Goal: Task Accomplishment & Management: Manage account settings

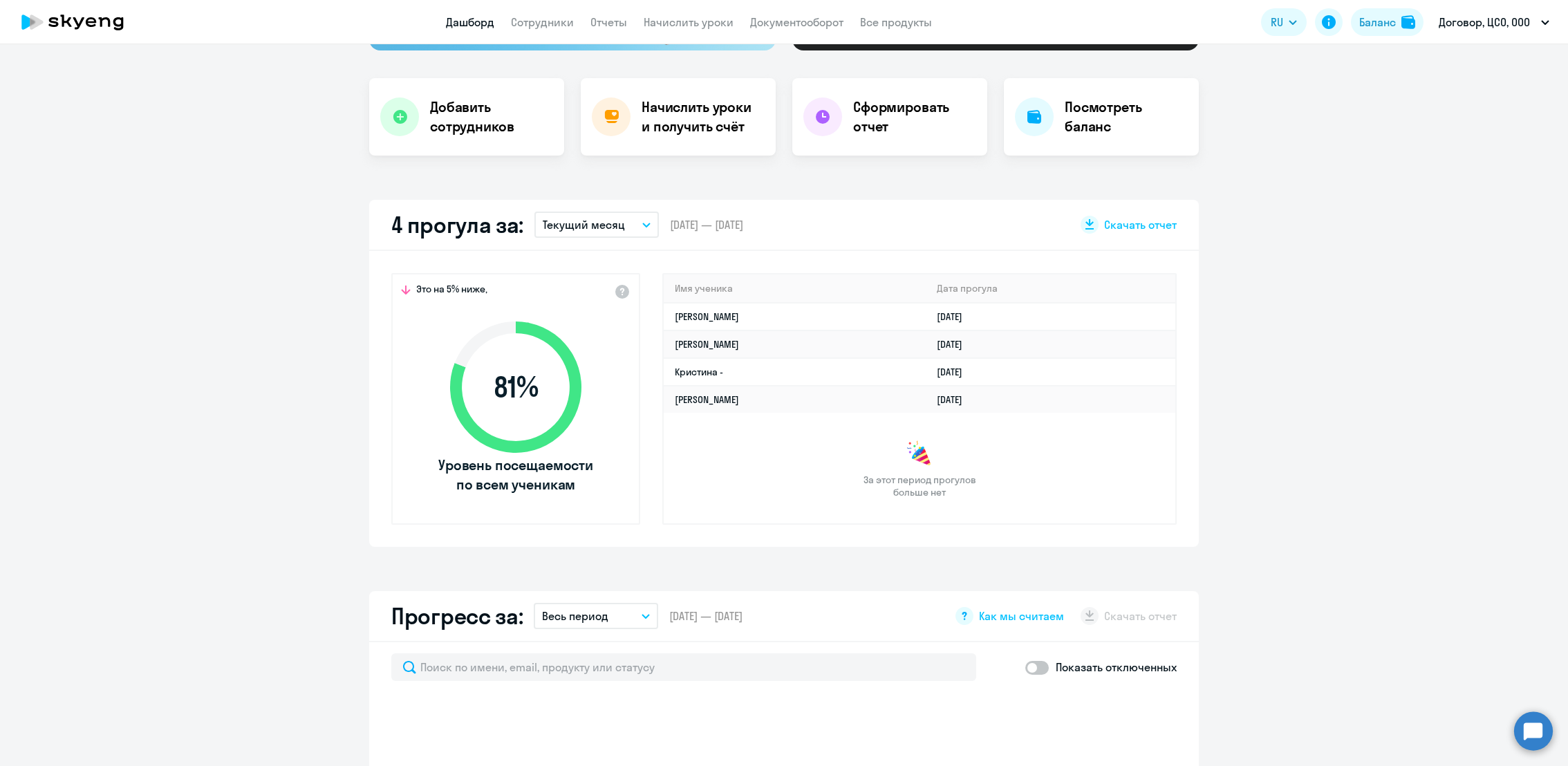
scroll to position [7, 0]
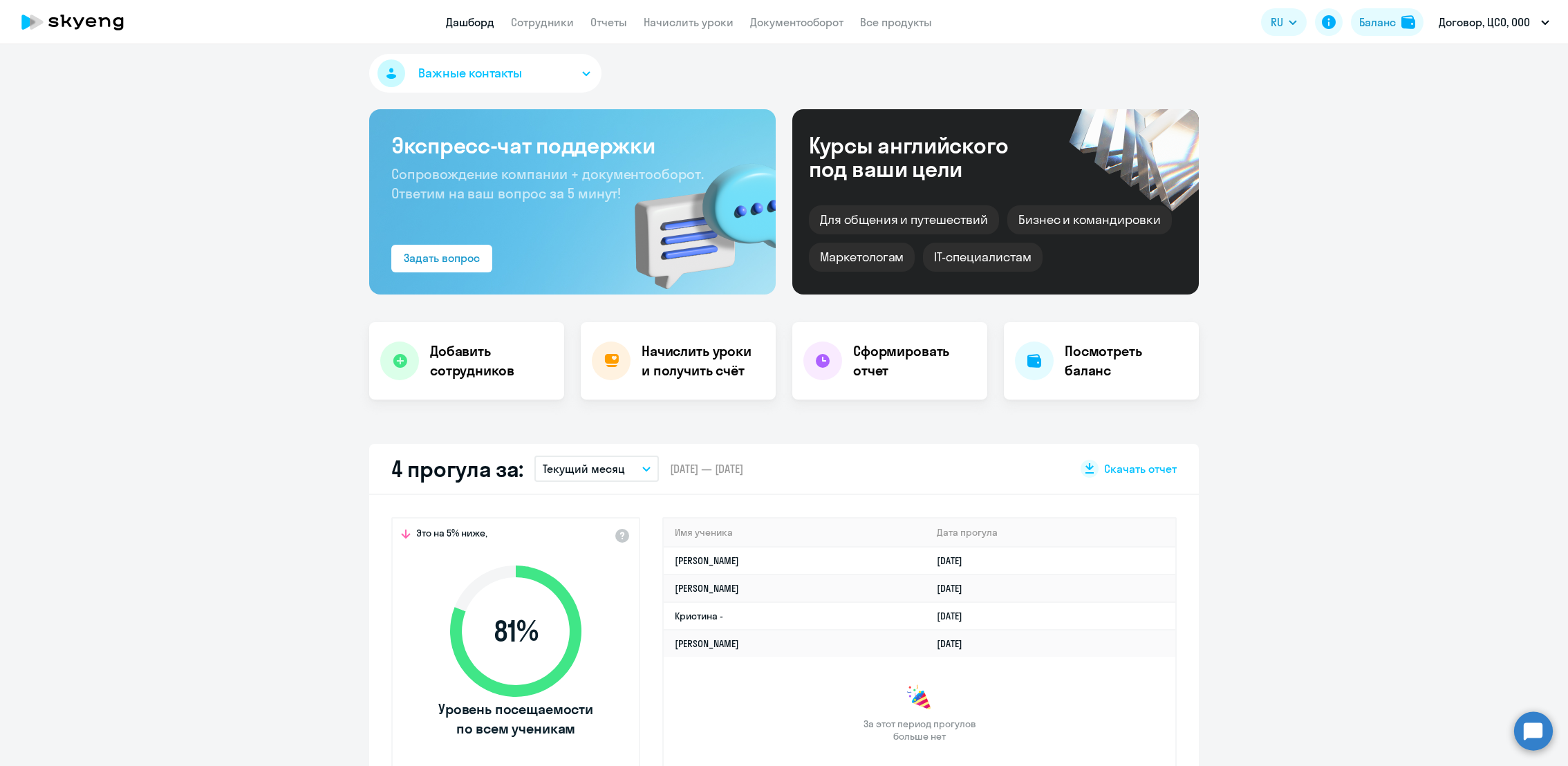
select select "30"
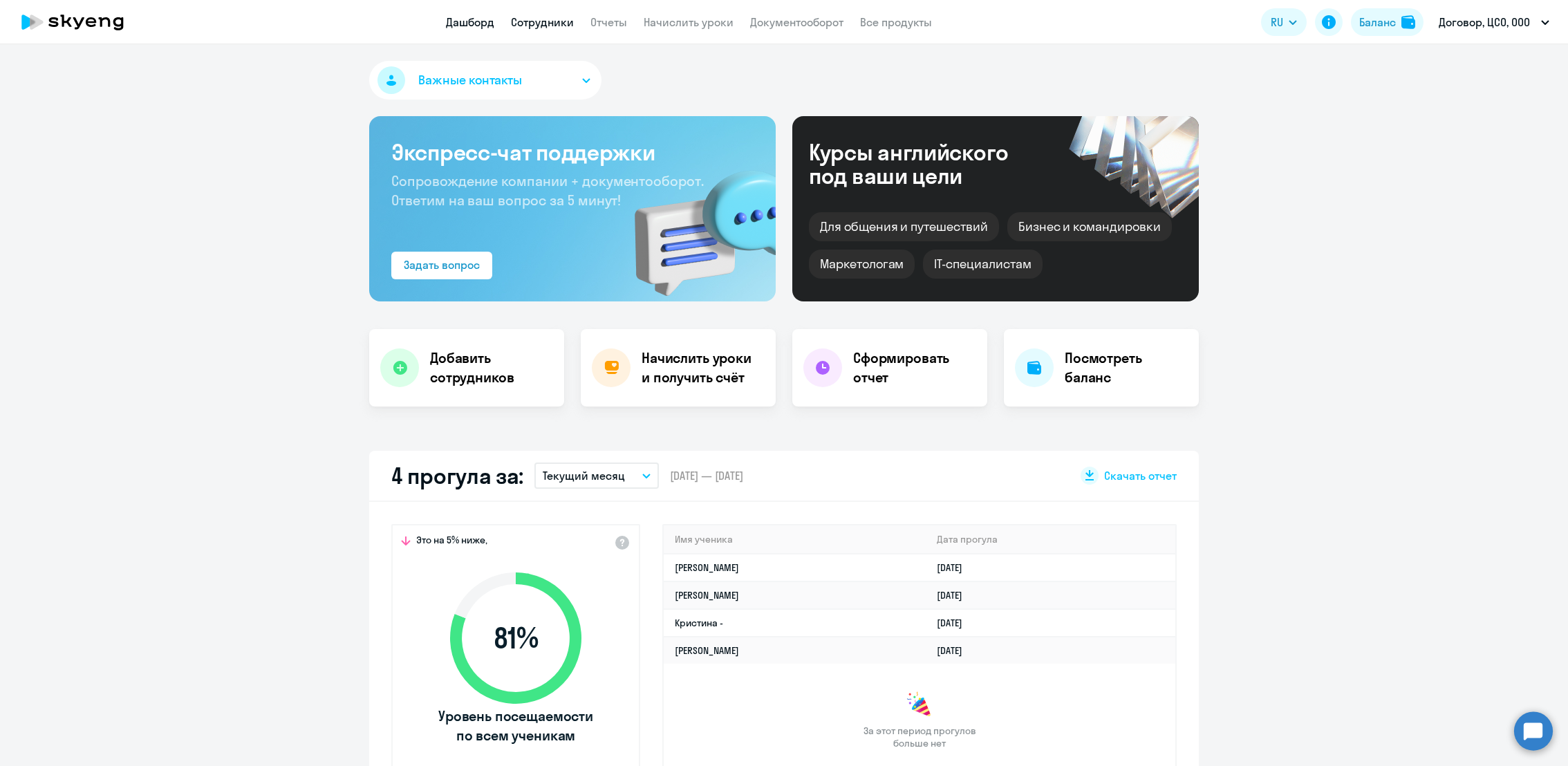
click at [537, 23] on link "Сотрудники" at bounding box center [542, 22] width 63 height 14
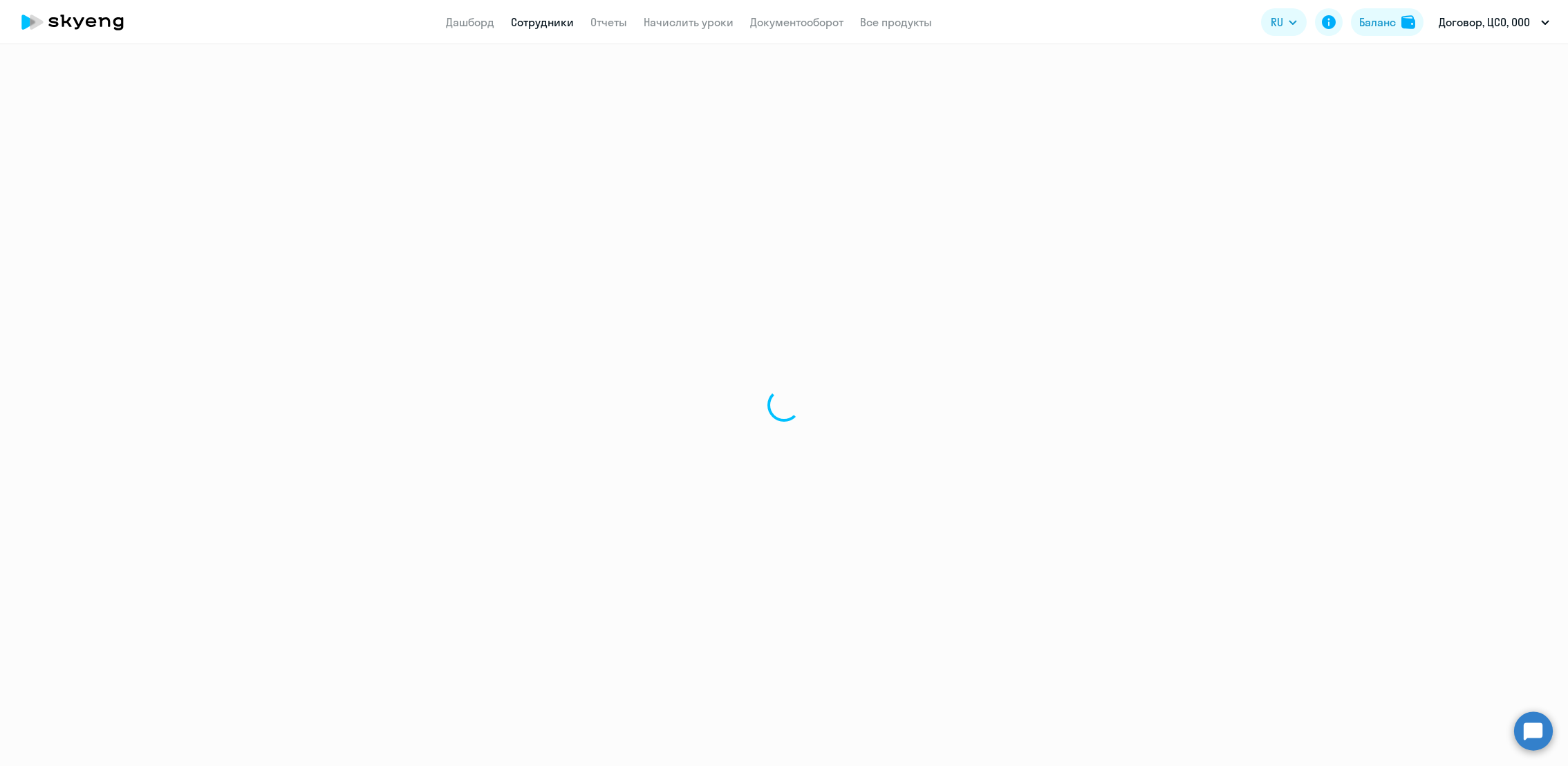
select select "30"
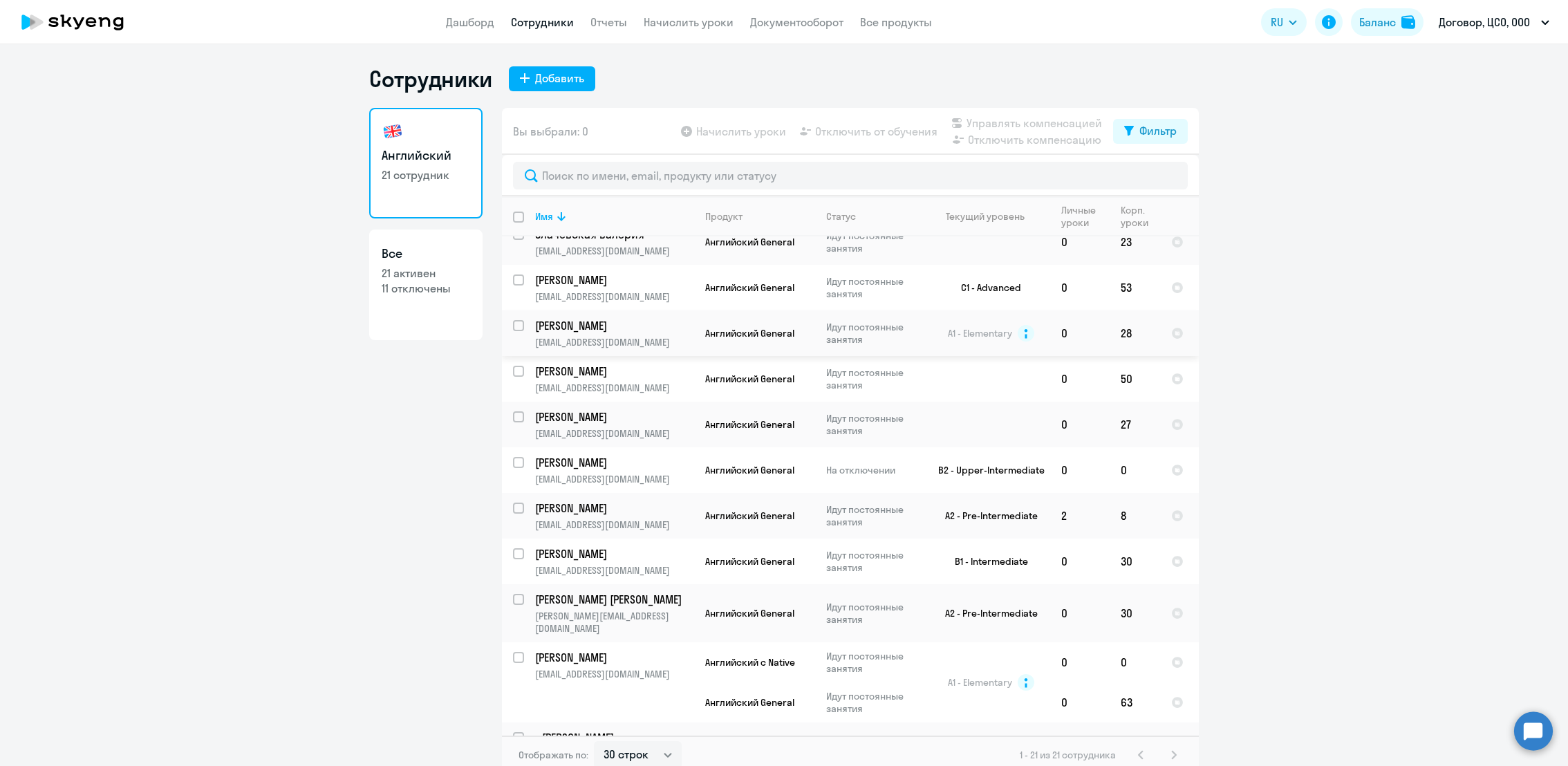
scroll to position [527, 0]
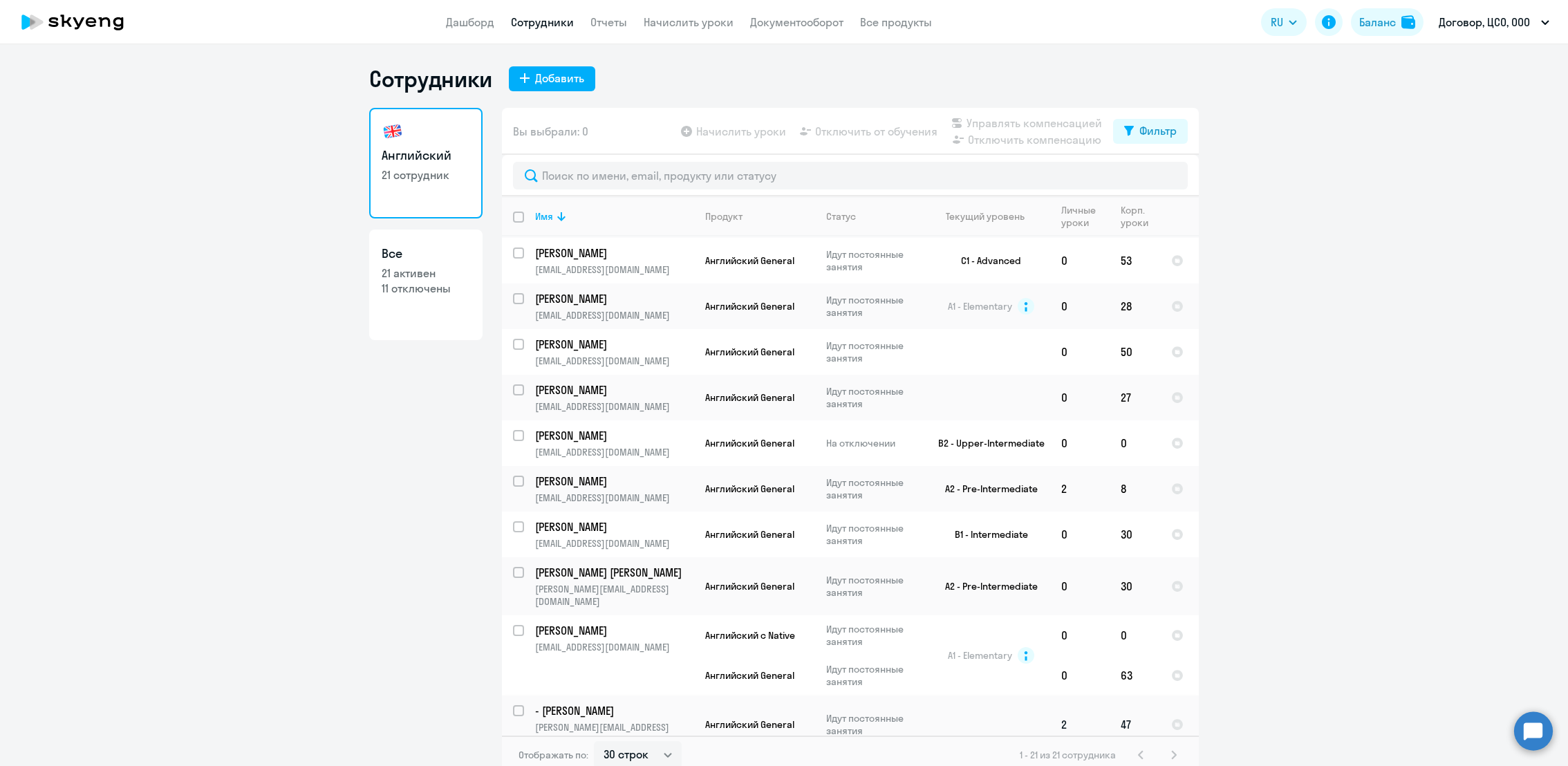
click at [520, 705] on input "select row 41366390" at bounding box center [527, 719] width 28 height 28
checkbox input "true"
click at [894, 128] on span "Отключить от обучения" at bounding box center [876, 131] width 123 height 17
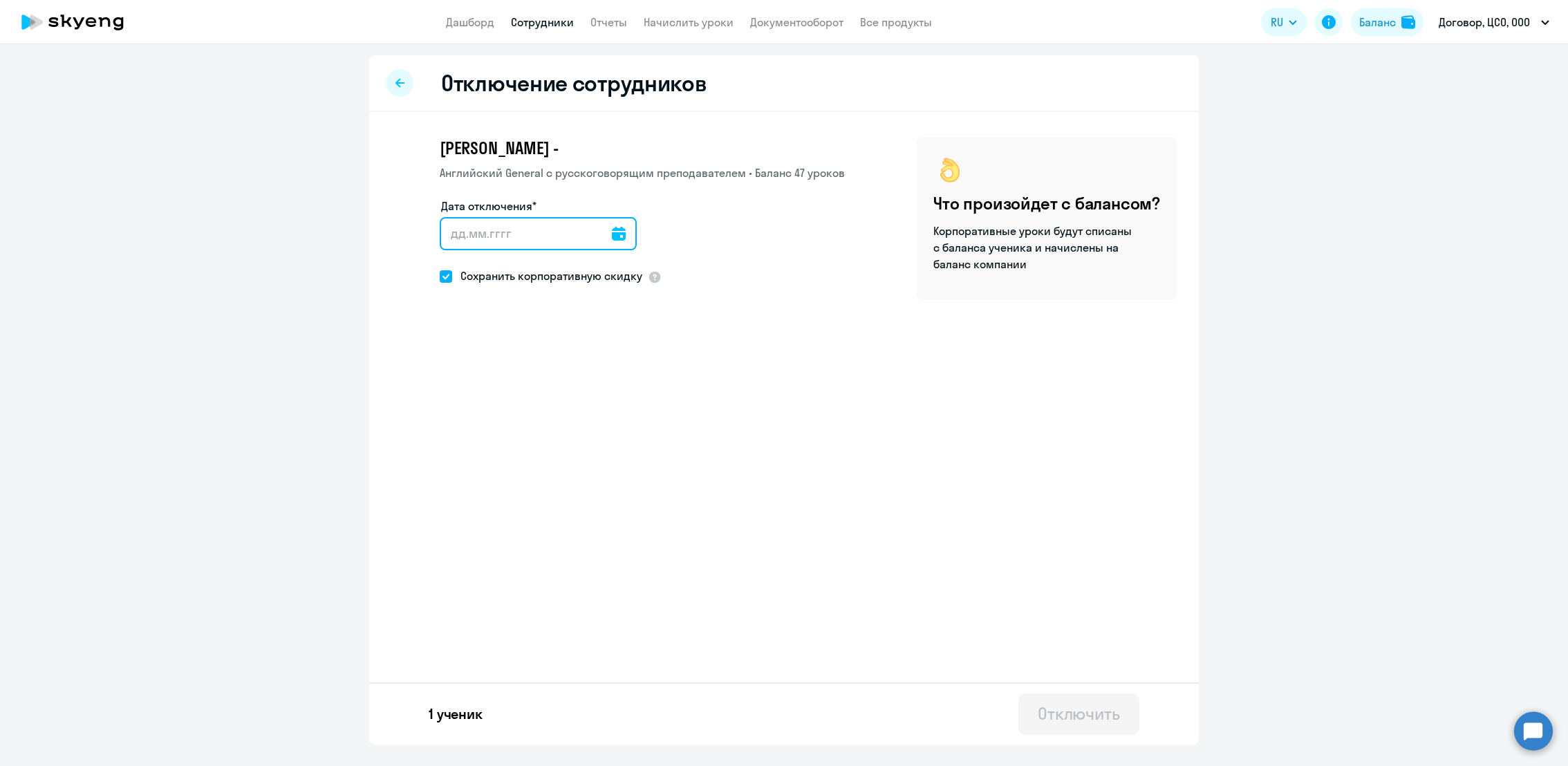
click at [538, 229] on input "Дата отключения*" at bounding box center [538, 233] width 197 height 33
click at [594, 236] on input "Дата отключения*" at bounding box center [538, 233] width 197 height 33
click at [612, 236] on icon at bounding box center [619, 233] width 14 height 14
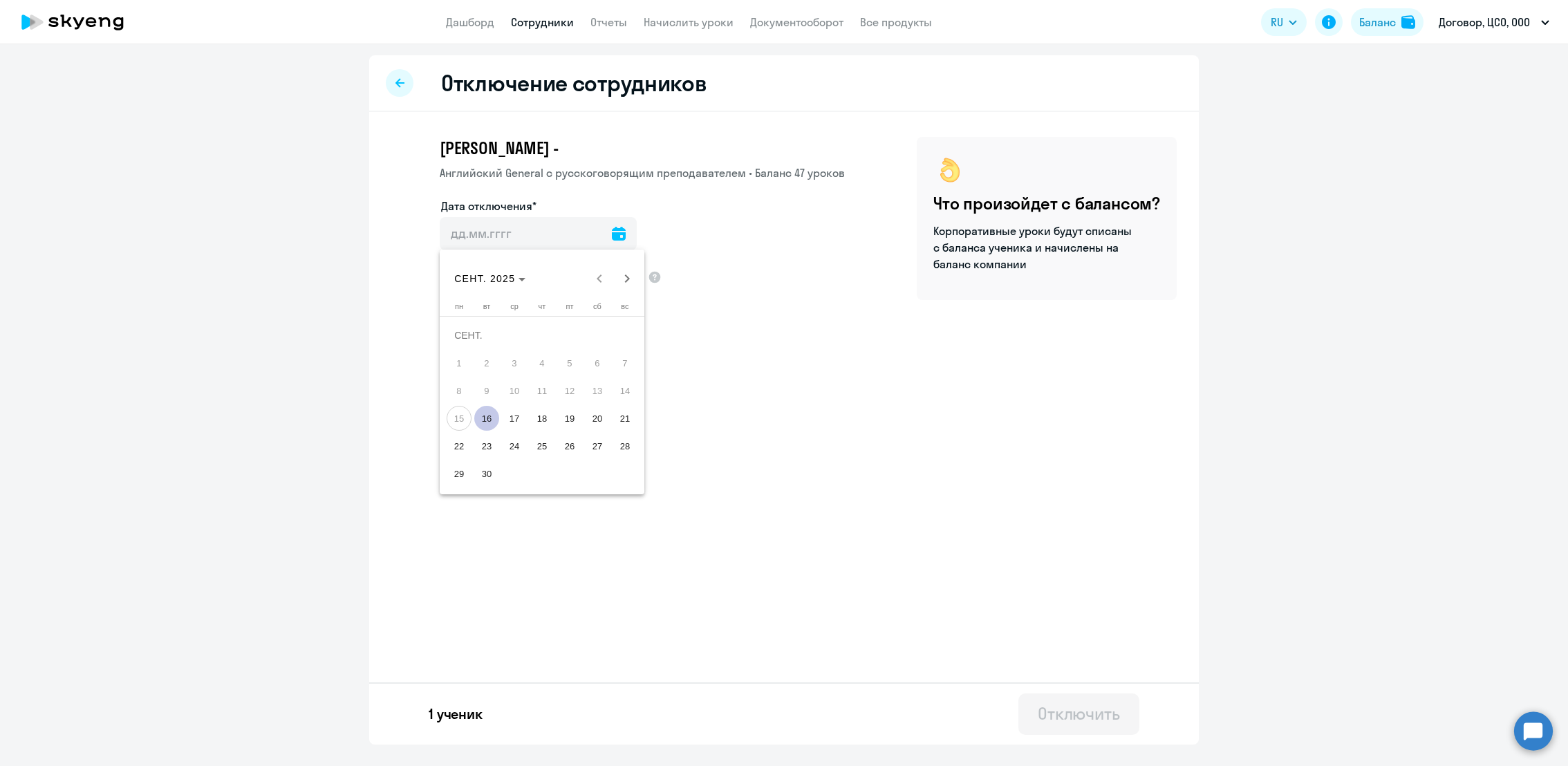
click at [487, 425] on span "16" at bounding box center [487, 418] width 25 height 25
type input "[DATE]"
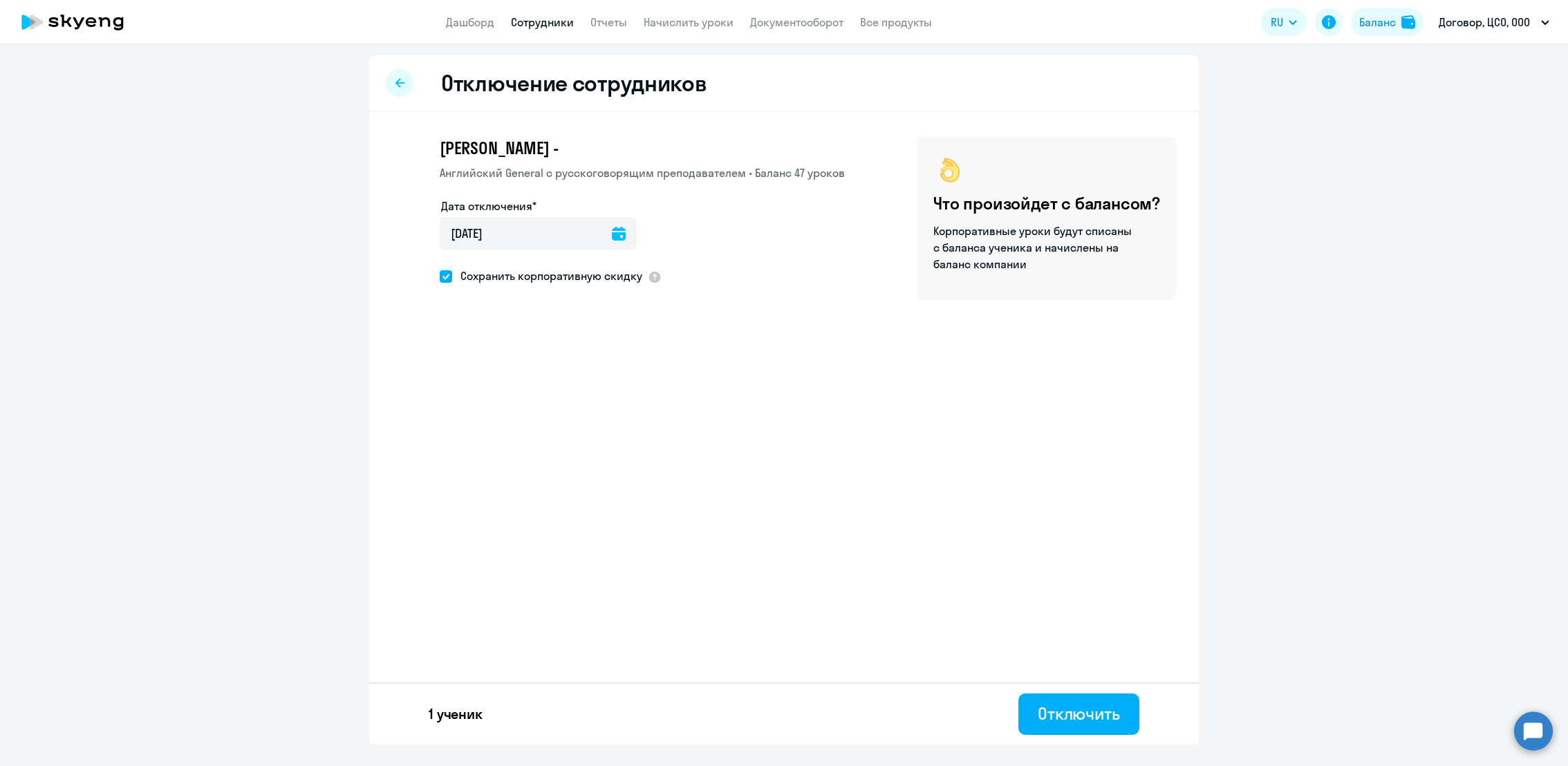
click at [594, 272] on span "Сохранить корпоративную скидку" at bounding box center [547, 276] width 190 height 17
click at [440, 276] on input "Сохранить корпоративную скидку" at bounding box center [439, 276] width 1 height 1
checkbox input "false"
click at [1067, 712] on div "Отключить" at bounding box center [1078, 713] width 82 height 22
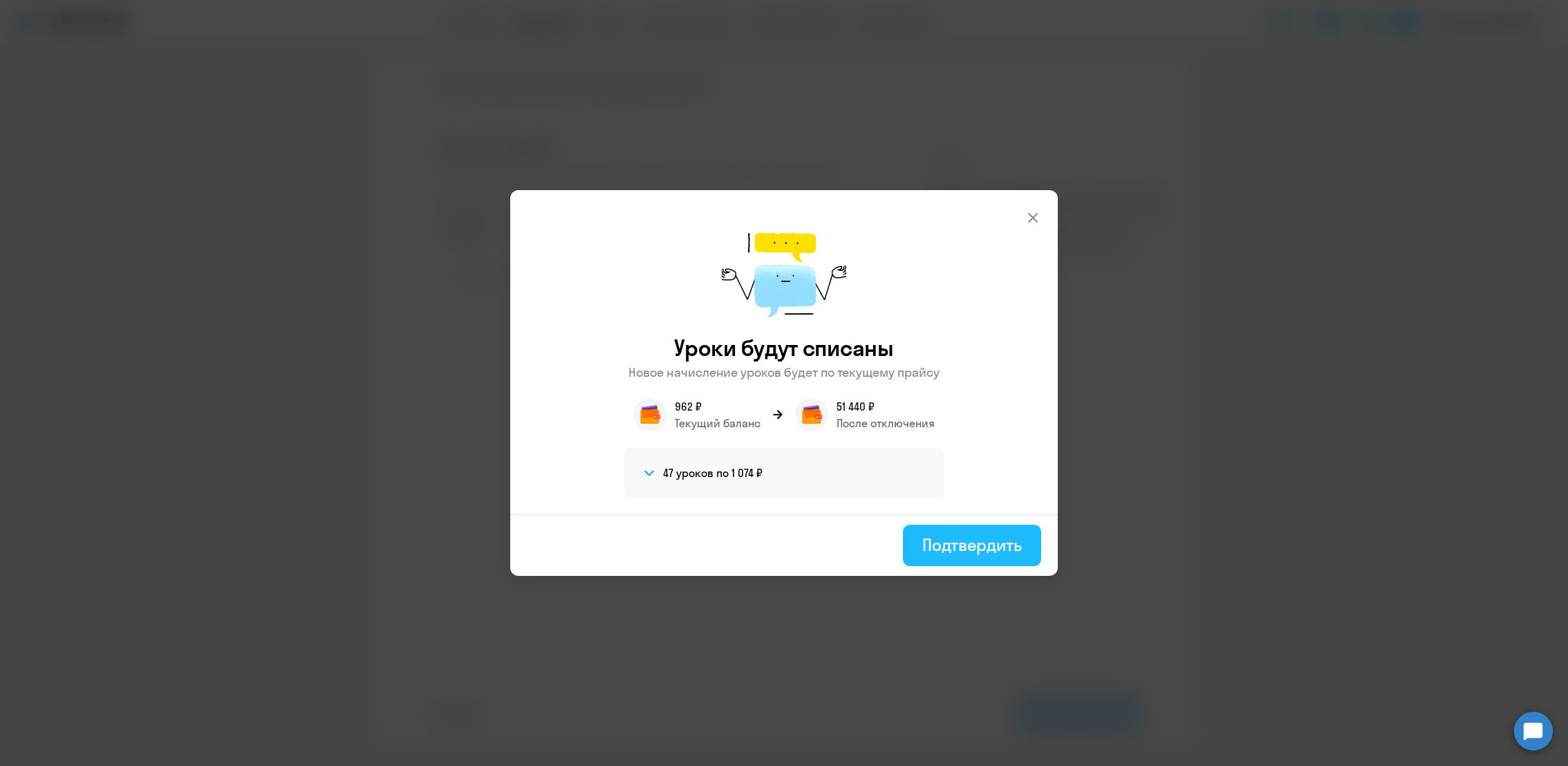
click at [963, 550] on div "Подтвердить" at bounding box center [972, 545] width 99 height 22
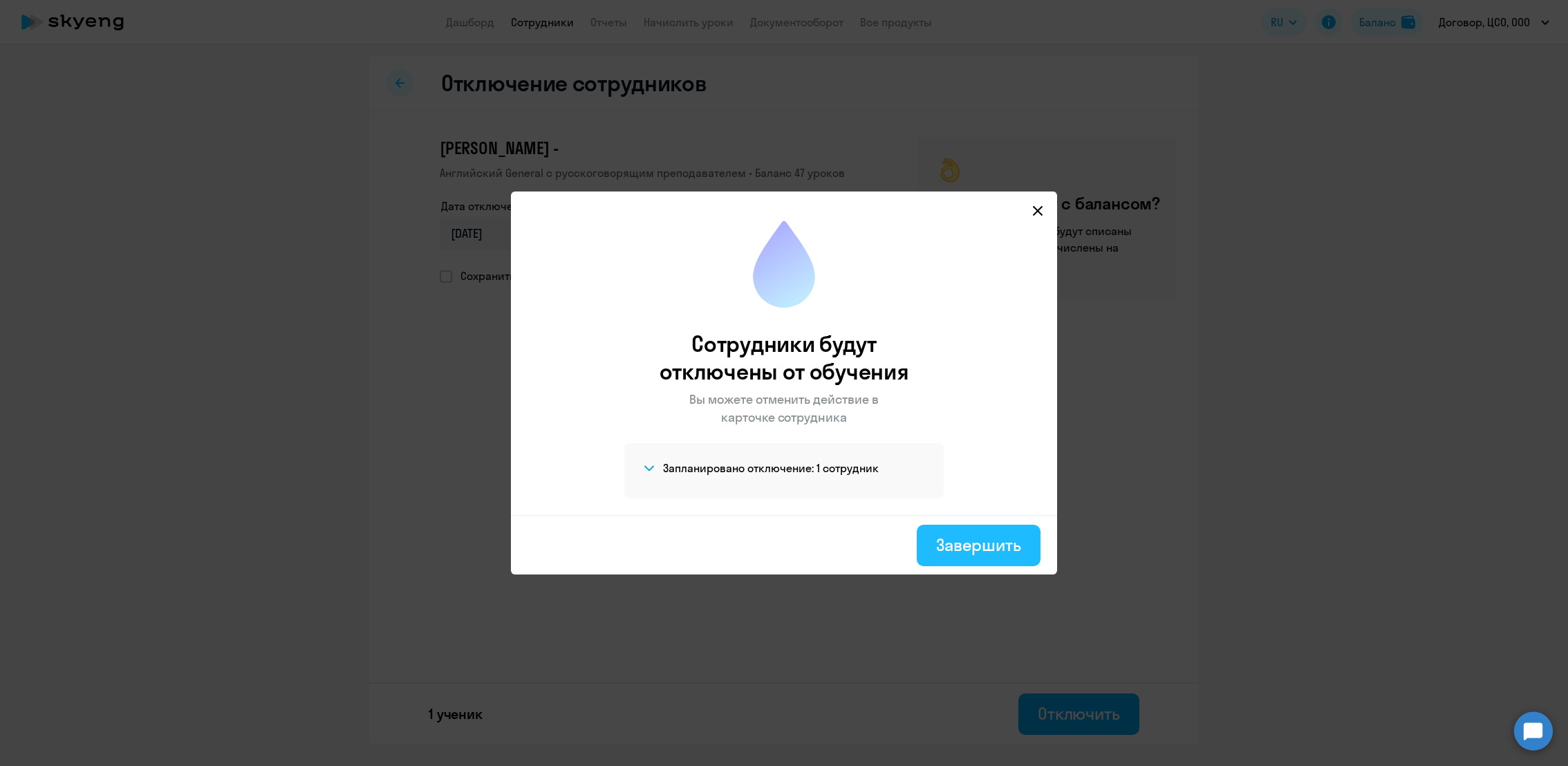
click at [1000, 553] on div "Завершить" at bounding box center [978, 545] width 85 height 22
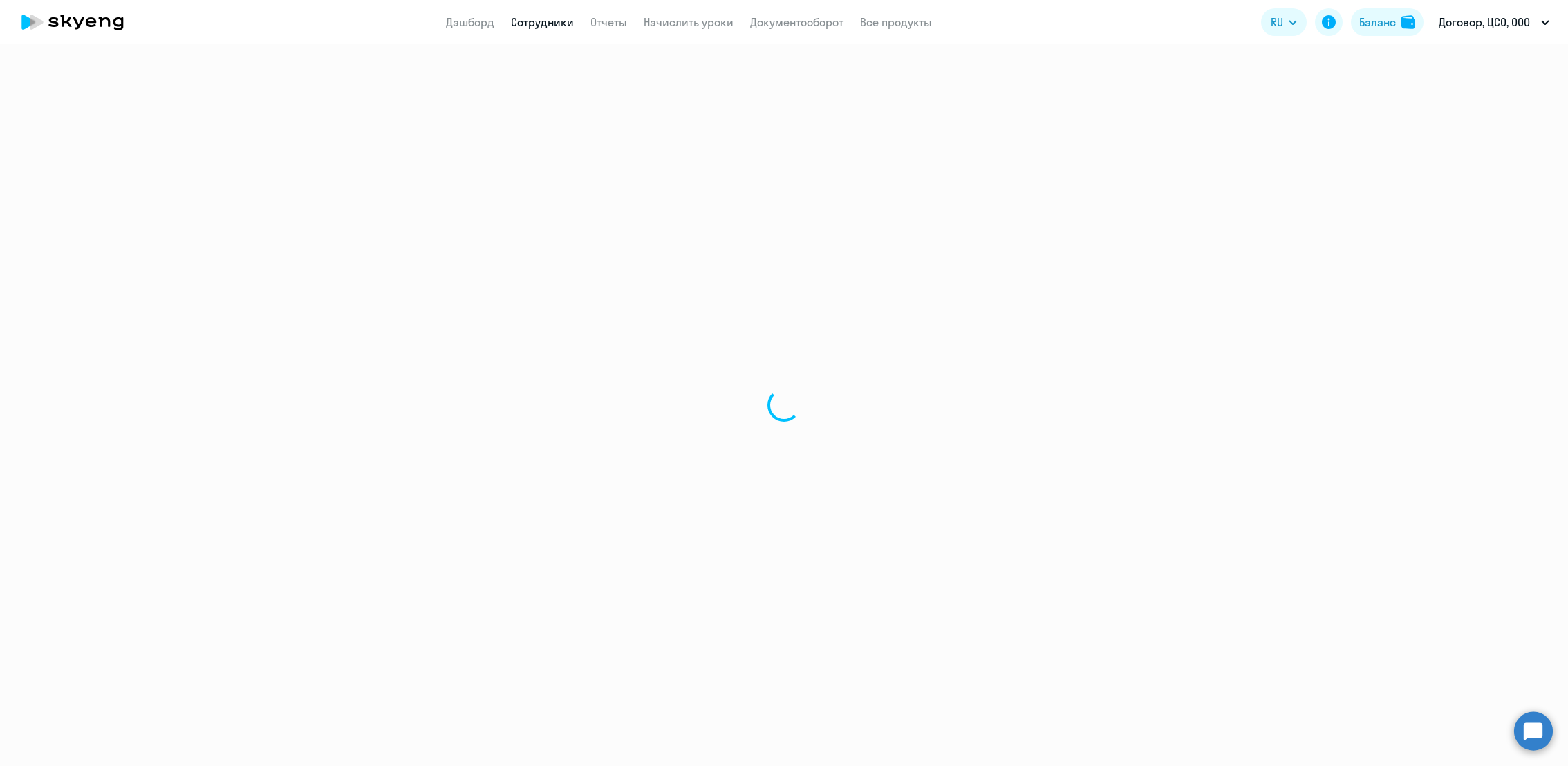
select select "30"
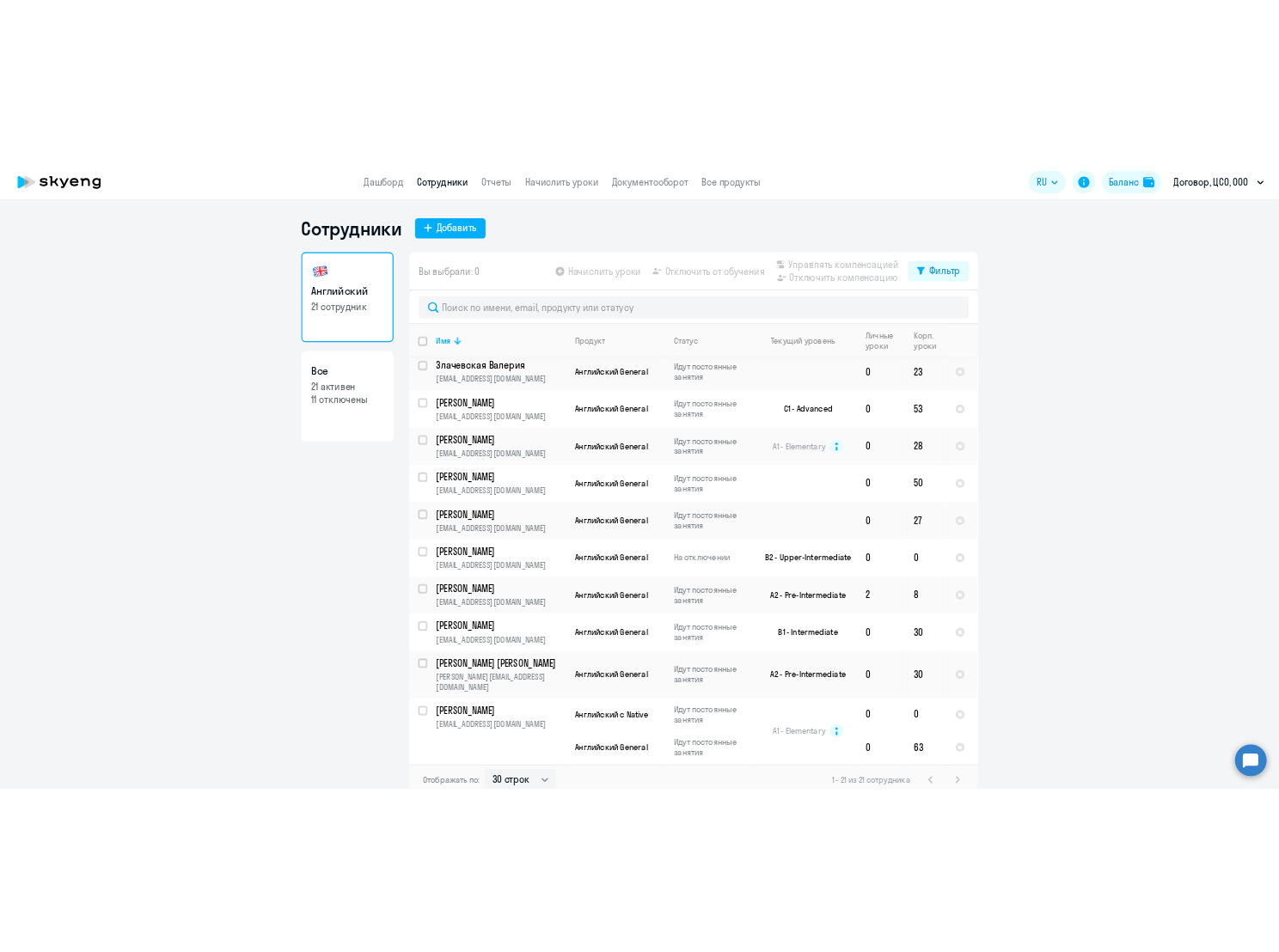
scroll to position [655, 0]
